Goal: Transaction & Acquisition: Register for event/course

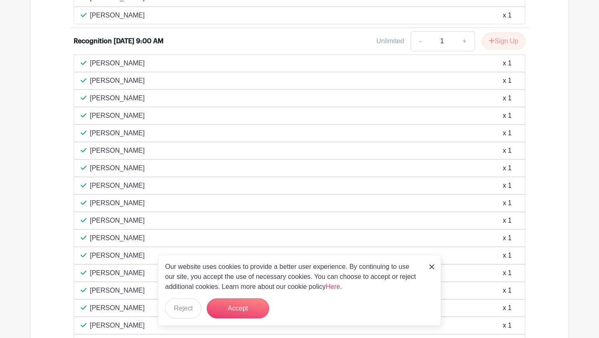
scroll to position [1906, 0]
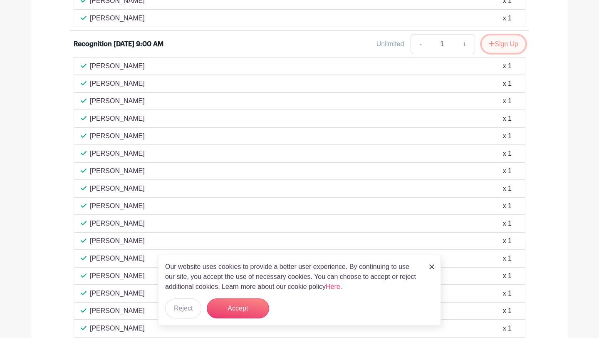
click at [485, 46] on button "Sign Up" at bounding box center [504, 43] width 44 height 17
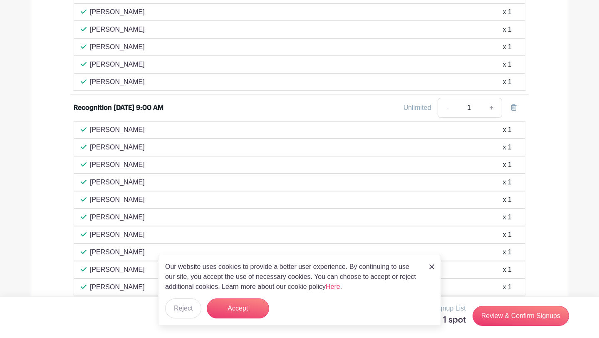
scroll to position [1832, 0]
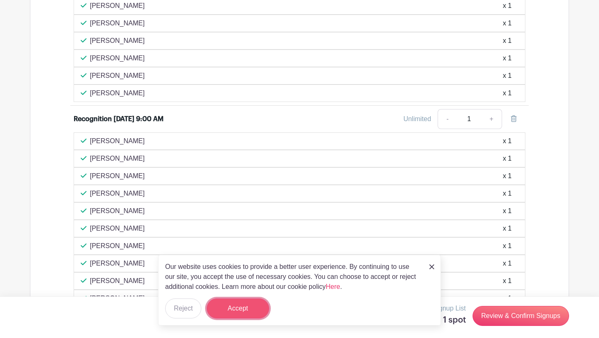
click at [247, 314] on button "Accept" at bounding box center [238, 308] width 62 height 20
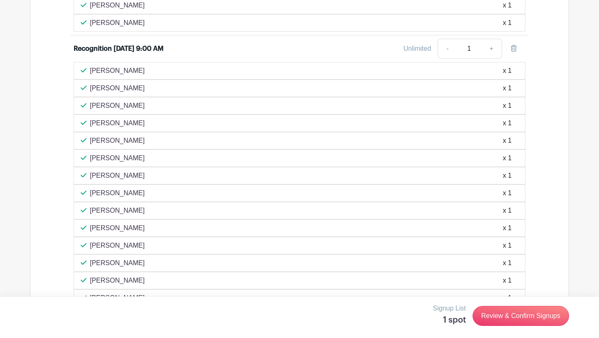
scroll to position [1927, 0]
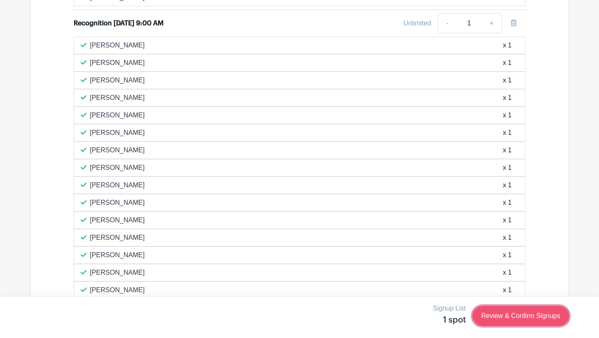
click at [486, 312] on link "Review & Confirm Signups" at bounding box center [521, 316] width 97 height 20
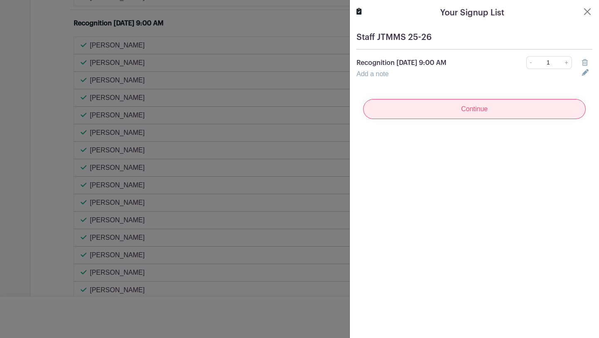
click at [465, 114] on input "Continue" at bounding box center [474, 109] width 223 height 20
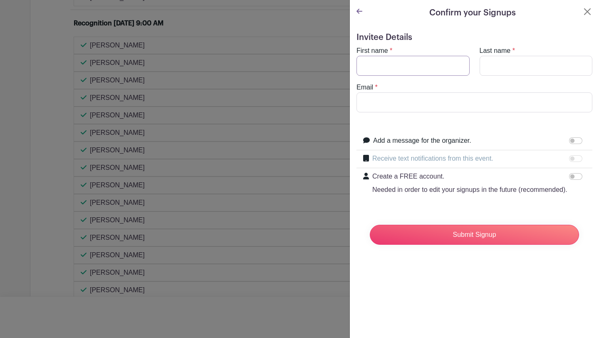
click at [405, 74] on input "First name" at bounding box center [413, 66] width 113 height 20
type input "[PERSON_NAME]"
type input "[EMAIL_ADDRESS][DOMAIN_NAME]"
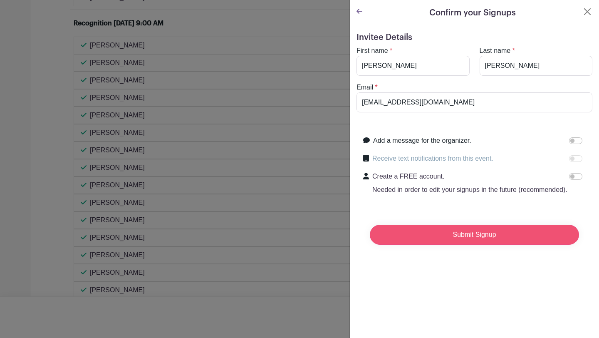
click at [426, 228] on input "Submit Signup" at bounding box center [474, 235] width 209 height 20
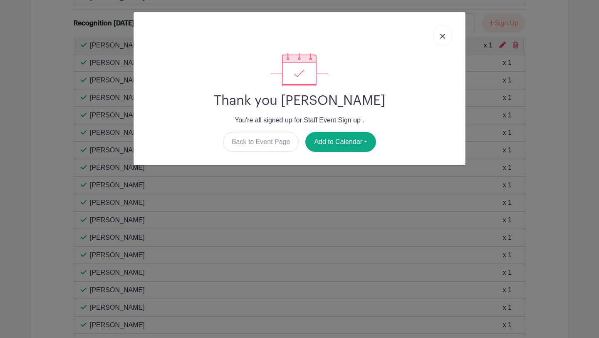
click at [446, 36] on link at bounding box center [442, 35] width 19 height 21
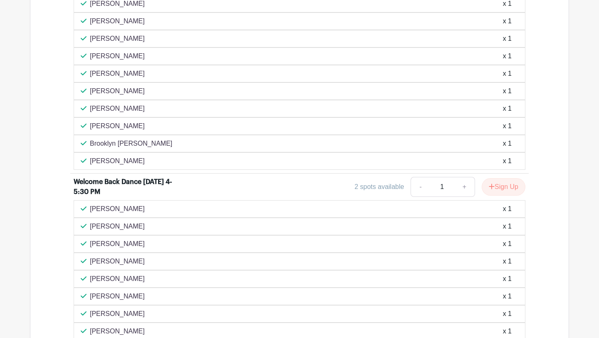
scroll to position [459, 0]
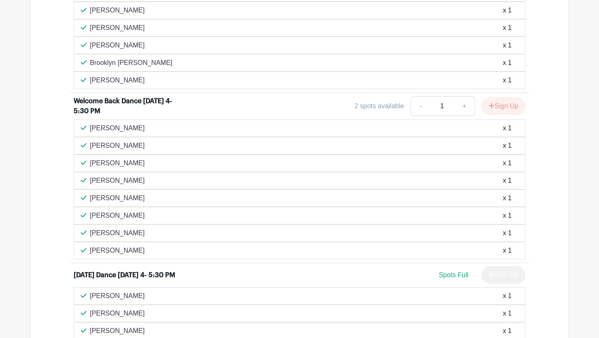
scroll to position [488, 0]
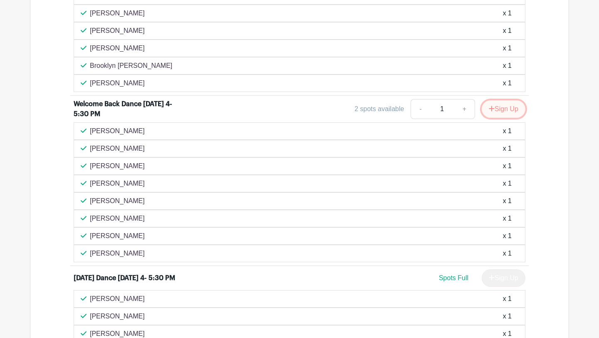
click at [498, 111] on button "Sign Up" at bounding box center [504, 108] width 44 height 17
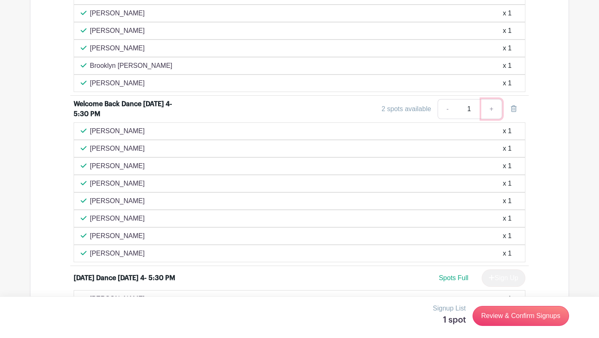
click at [488, 107] on link "+" at bounding box center [491, 109] width 21 height 20
type input "2"
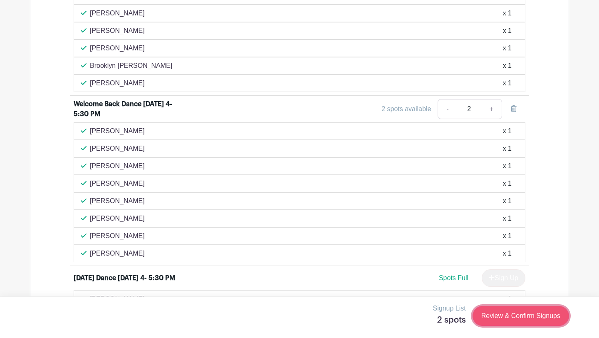
click at [492, 317] on link "Review & Confirm Signups" at bounding box center [521, 316] width 97 height 20
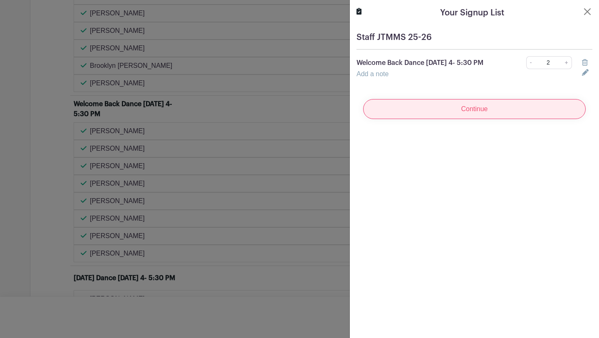
click at [485, 119] on input "Continue" at bounding box center [474, 109] width 223 height 20
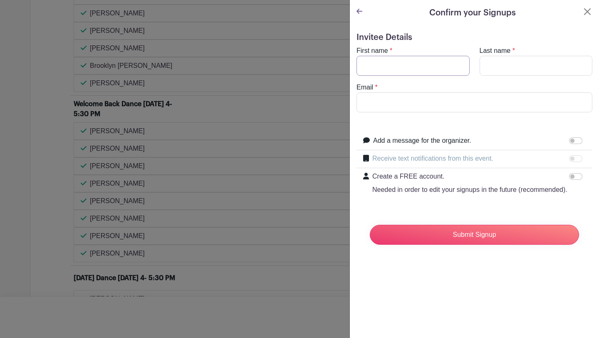
click at [437, 70] on input "First name" at bounding box center [413, 66] width 113 height 20
type input "[PERSON_NAME]"
type input "[EMAIL_ADDRESS][DOMAIN_NAME]"
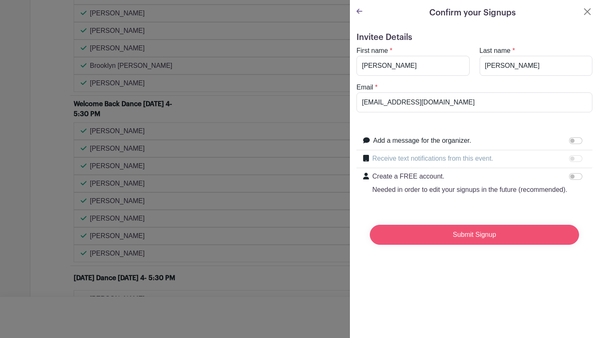
click at [426, 236] on input "Submit Signup" at bounding box center [474, 235] width 209 height 20
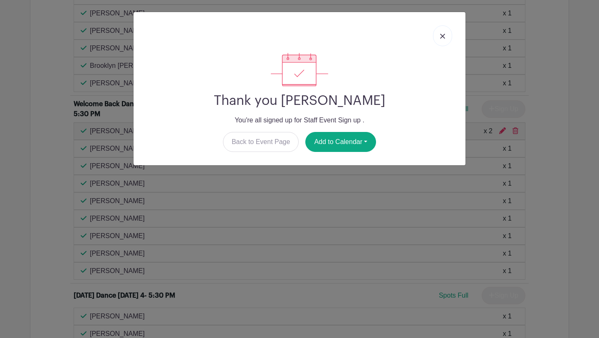
click at [324, 210] on div "Thank you [PERSON_NAME] You're all signed up for Staff Event Sign up . Back to …" at bounding box center [299, 169] width 599 height 338
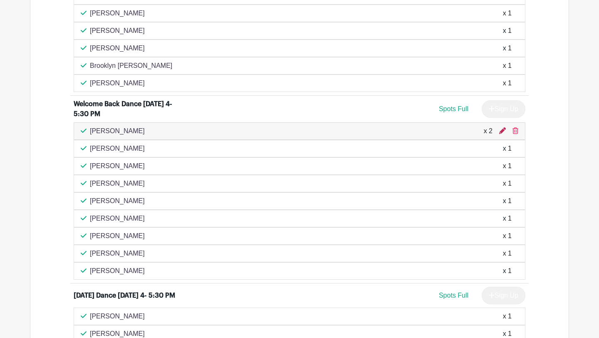
click at [501, 132] on icon at bounding box center [502, 130] width 7 height 7
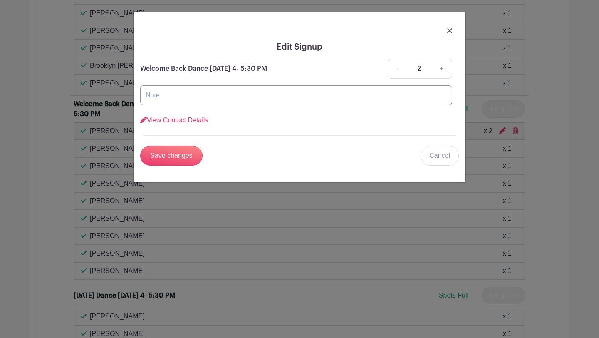
click at [263, 100] on input "text" at bounding box center [296, 95] width 312 height 20
click at [222, 97] on input "text" at bounding box center [296, 95] width 312 height 20
type input "[PERSON_NAME]"
click at [184, 158] on input "Save changes" at bounding box center [171, 156] width 62 height 20
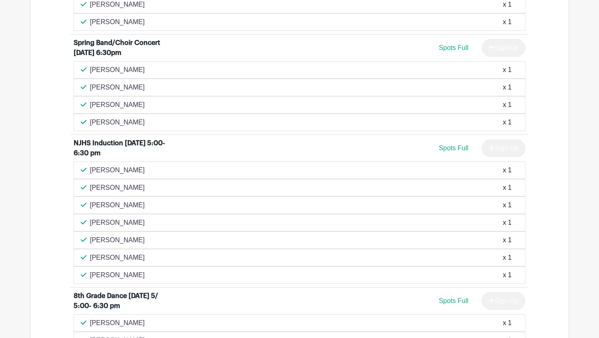
scroll to position [1356, 0]
